Goal: Information Seeking & Learning: Learn about a topic

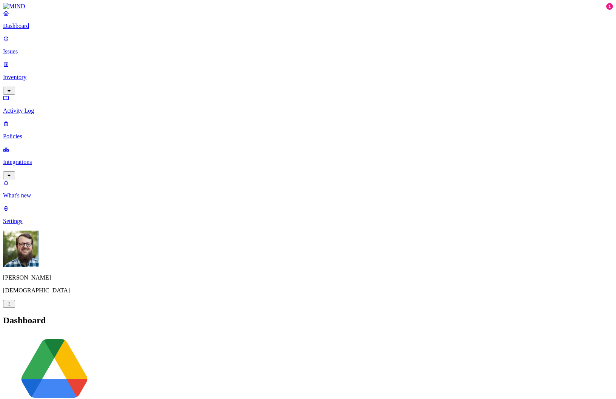
click at [38, 120] on link "Policies" at bounding box center [307, 130] width 609 height 20
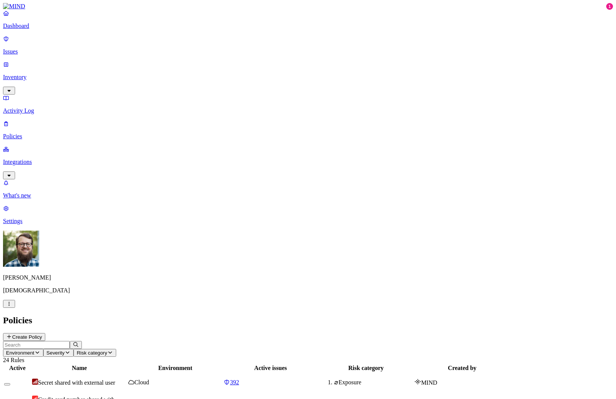
click at [115, 397] on span "Credit card number shared with external user" at bounding box center [73, 403] width 83 height 13
click at [34, 74] on p "Inventory" at bounding box center [307, 77] width 609 height 7
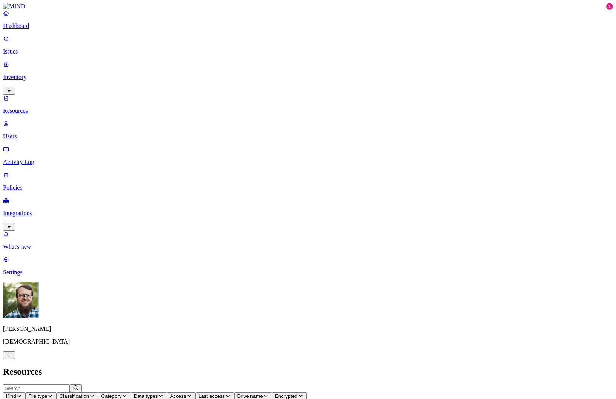
click at [38, 49] on p "Issues" at bounding box center [307, 51] width 609 height 7
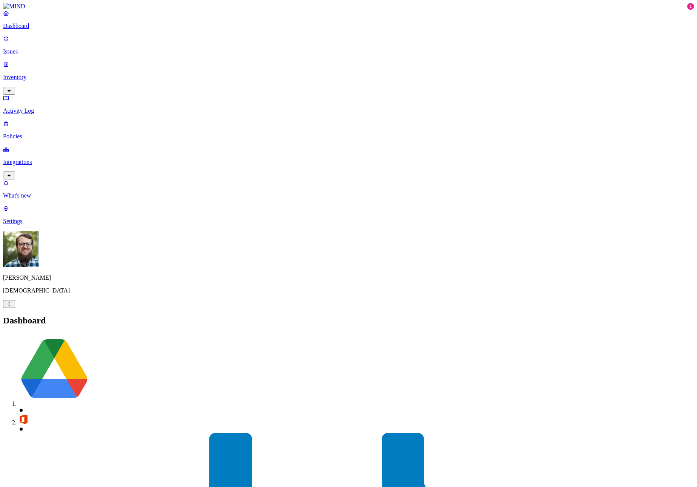
click at [57, 48] on p "Issues" at bounding box center [348, 51] width 691 height 7
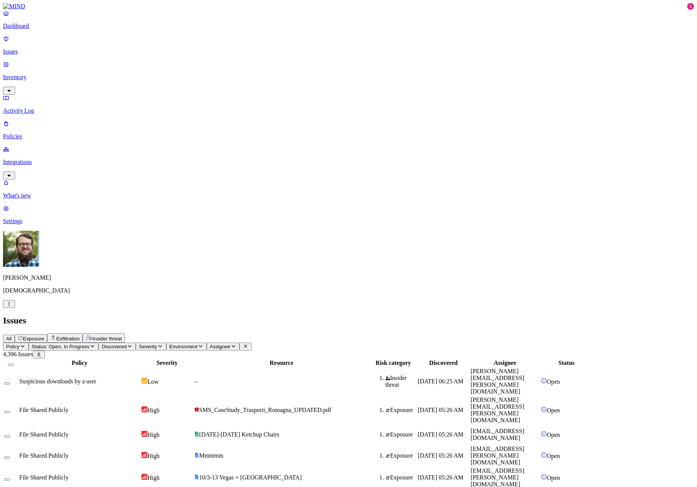
click at [140, 378] on div "Suspicious downloads by a user" at bounding box center [79, 381] width 121 height 7
click at [59, 225] on nav "Dashboard Issues Inventory Activity Log Policies Integrations What's new 1 Sett…" at bounding box center [348, 117] width 691 height 215
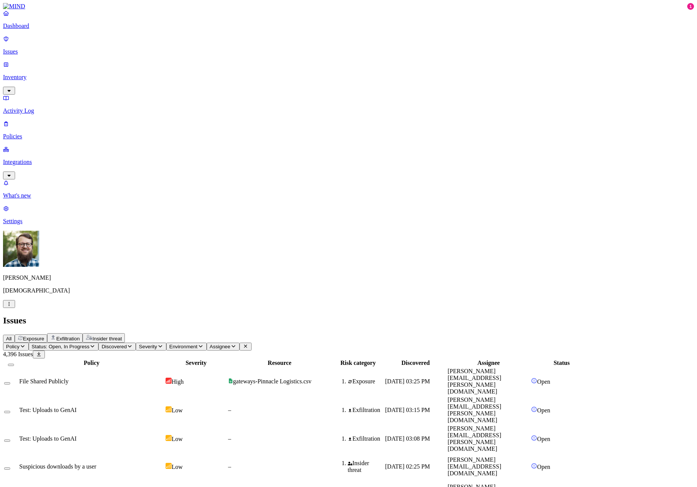
click at [29, 343] on button "Policy" at bounding box center [16, 347] width 26 height 8
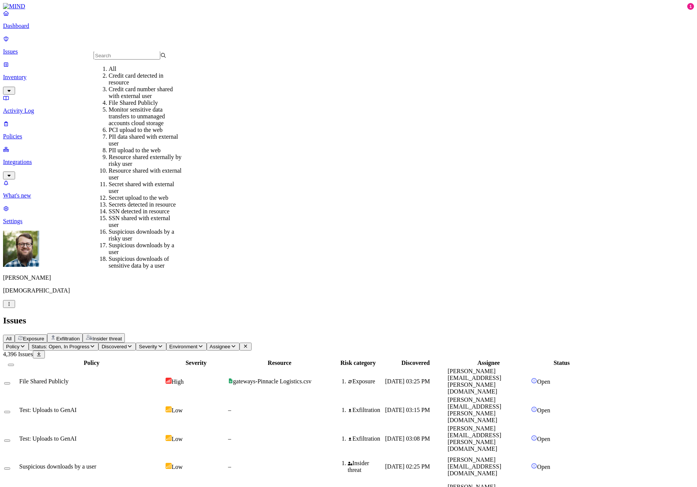
click at [158, 126] on div "Monitor sensitive data transfers to unmanaged accounts cloud storage" at bounding box center [145, 116] width 73 height 20
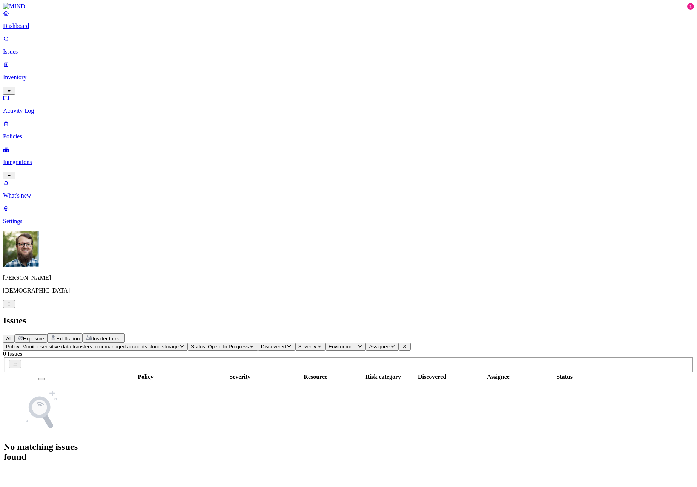
click at [123, 344] on span "Policy: Monitor sensitive data transfers to unmanaged accounts cloud storage" at bounding box center [92, 347] width 173 height 6
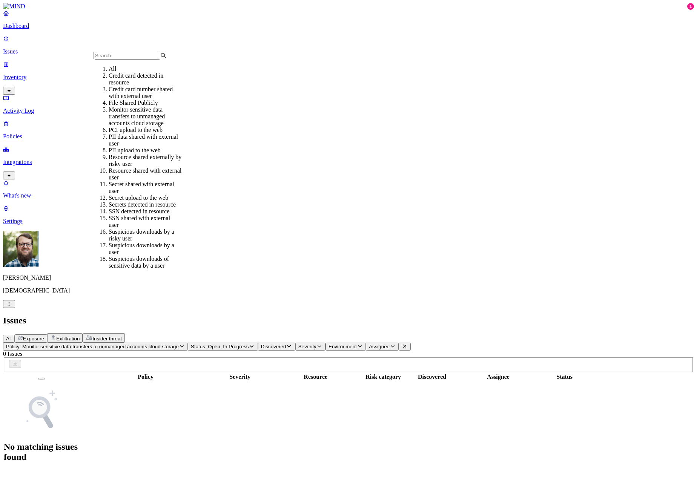
click at [131, 133] on div "PCI upload to the web" at bounding box center [145, 130] width 73 height 7
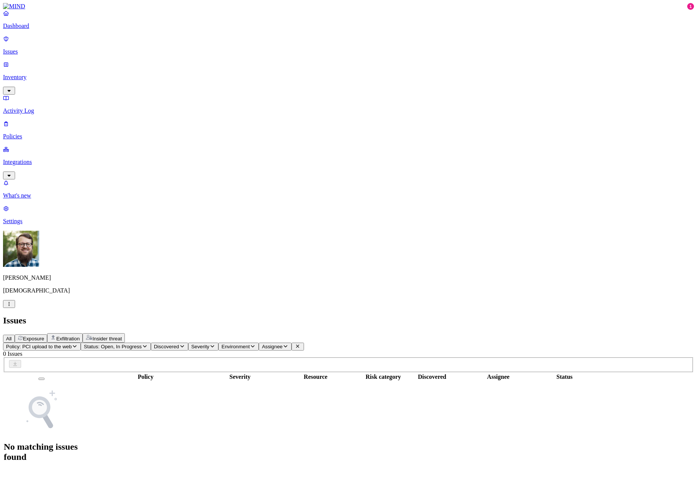
click at [72, 344] on span "Policy: PCI upload to the web" at bounding box center [39, 347] width 66 height 6
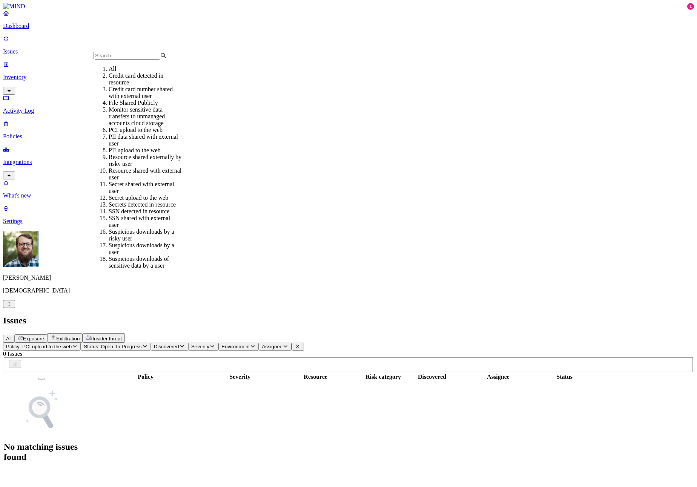
click at [124, 147] on div "PII data shared with external user" at bounding box center [145, 140] width 73 height 14
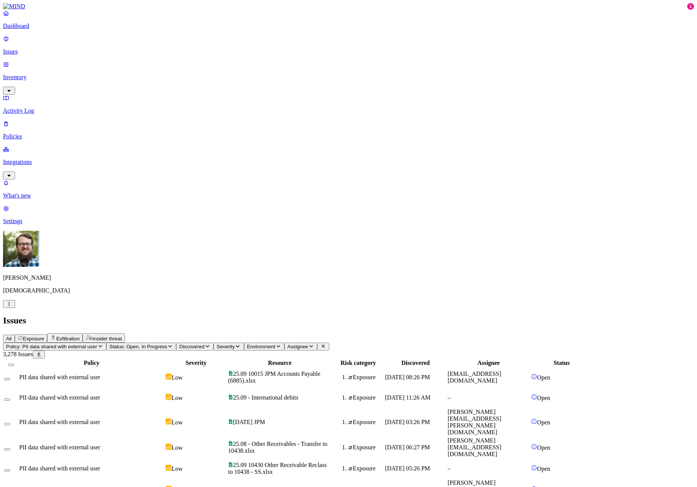
click at [97, 344] on span "Policy: PII data shared with external user" at bounding box center [51, 347] width 91 height 6
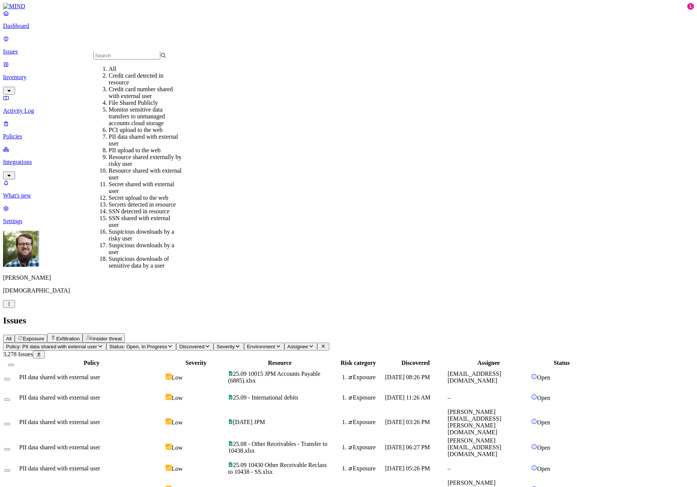
click at [126, 194] on div "Secret shared with external user" at bounding box center [145, 188] width 73 height 14
